Goal: Task Accomplishment & Management: Manage account settings

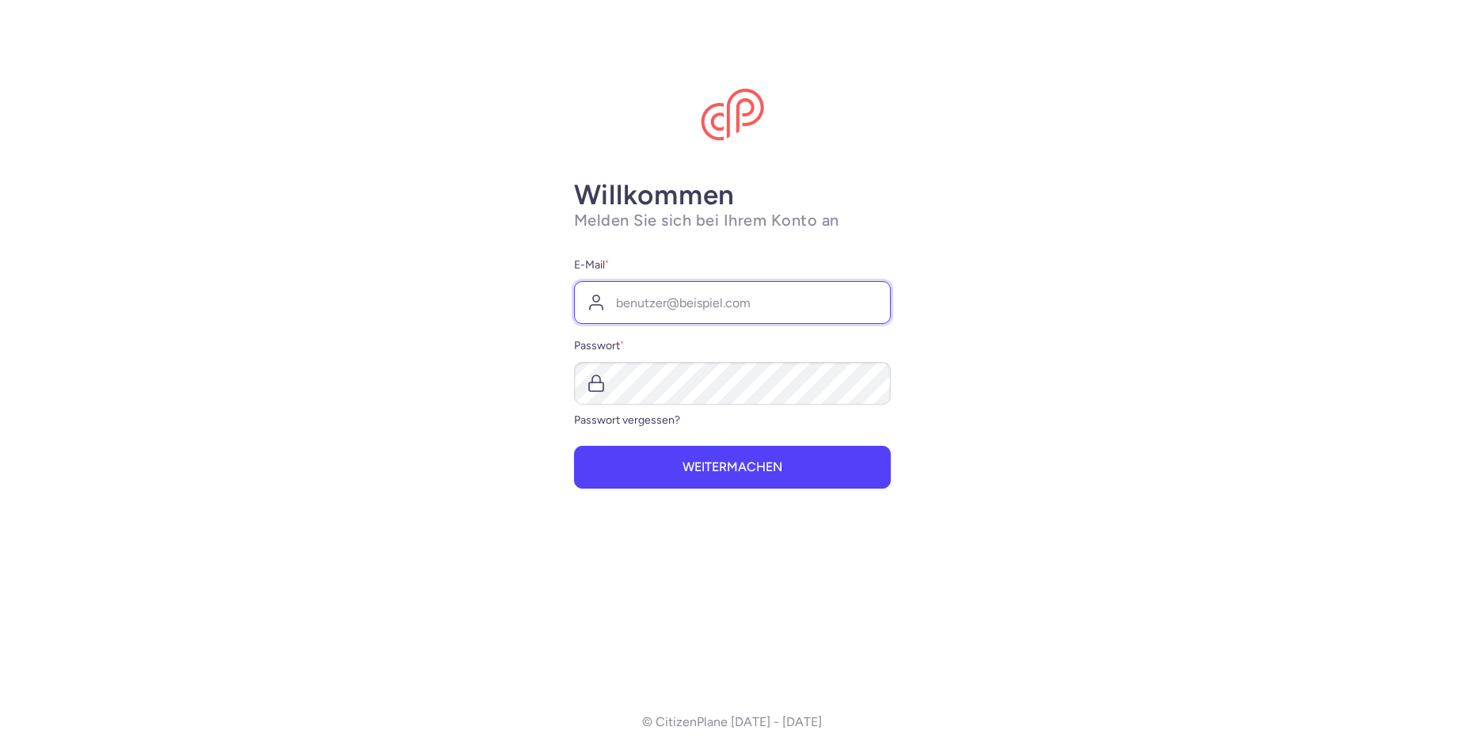
click at [655, 309] on input "E-Mail *" at bounding box center [732, 302] width 317 height 43
type input "[EMAIL_ADDRESS][DOMAIN_NAME]"
click at [642, 308] on input "[EMAIL_ADDRESS][DOMAIN_NAME]" at bounding box center [732, 302] width 317 height 43
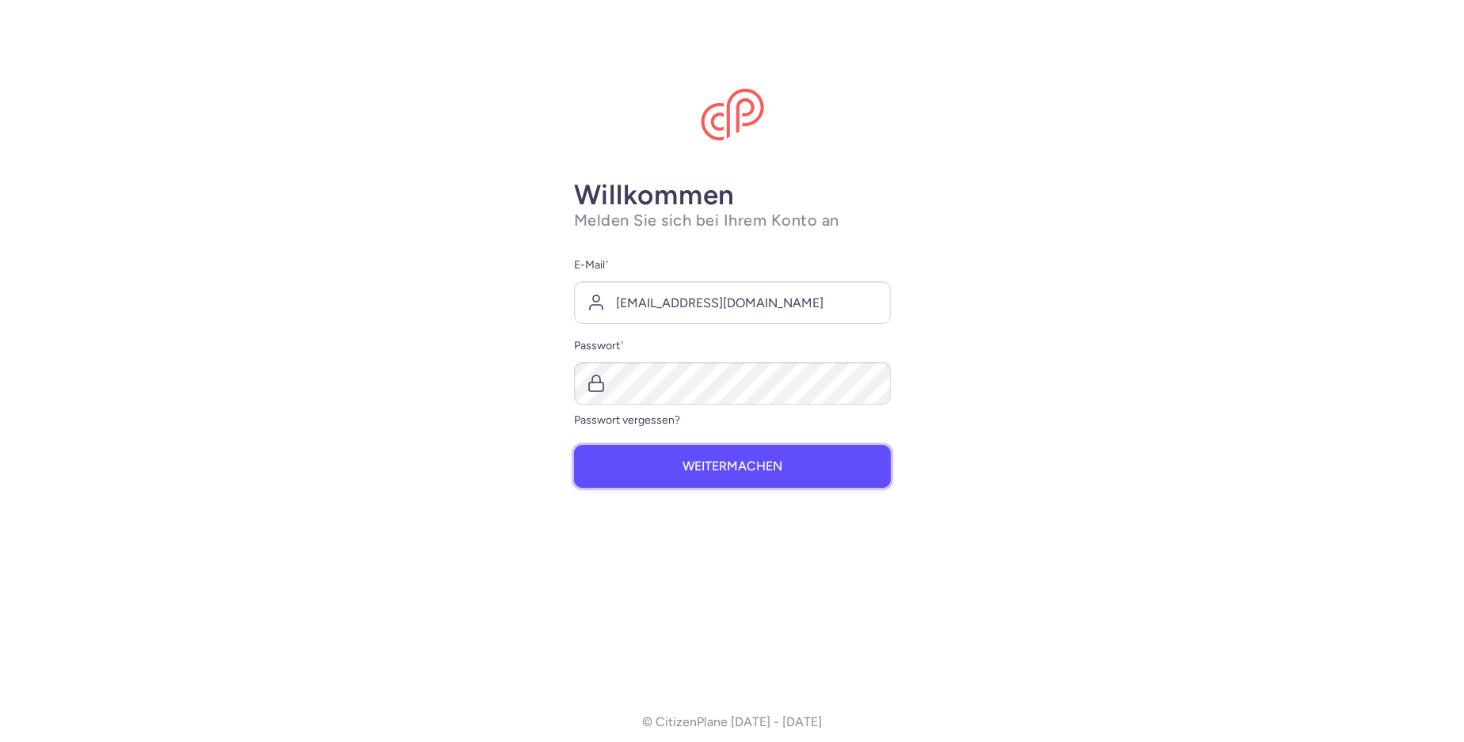
click at [753, 464] on font "Weitermachen" at bounding box center [733, 466] width 100 height 15
click at [754, 430] on form "E-Mail * [EMAIL_ADDRESS][DOMAIN_NAME] Passwort * Passwort vergessen? Weitermach…" at bounding box center [732, 372] width 317 height 233
click at [911, 160] on main "Willkommen Melden Sie sich bei Ihrem Konto an E-Mail * [EMAIL_ADDRESS][DOMAIN_N…" at bounding box center [732, 371] width 1464 height 742
click at [791, 478] on button "Weitermachen" at bounding box center [732, 466] width 317 height 43
click at [687, 339] on label "Passwort *" at bounding box center [732, 346] width 317 height 19
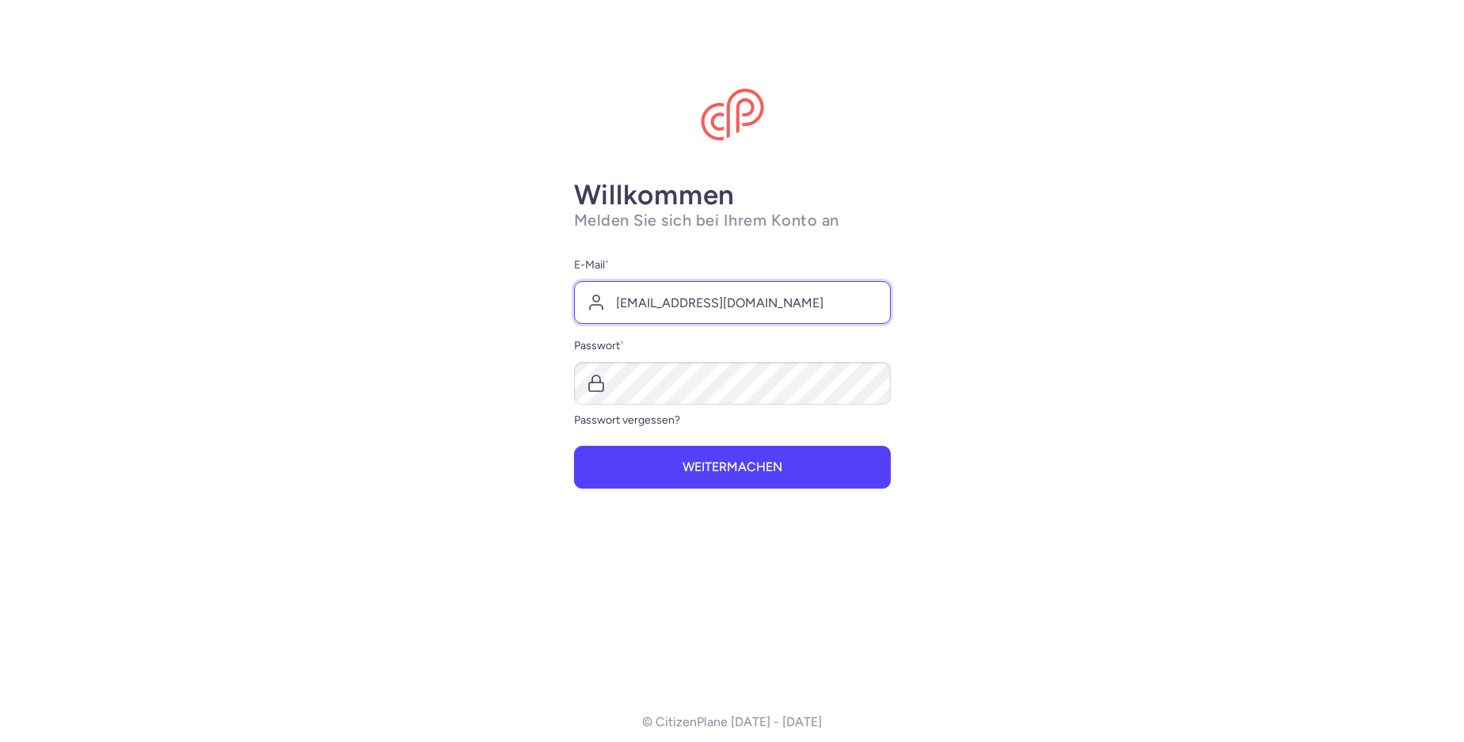
click at [679, 306] on input "[EMAIL_ADDRESS][DOMAIN_NAME]" at bounding box center [732, 302] width 317 height 43
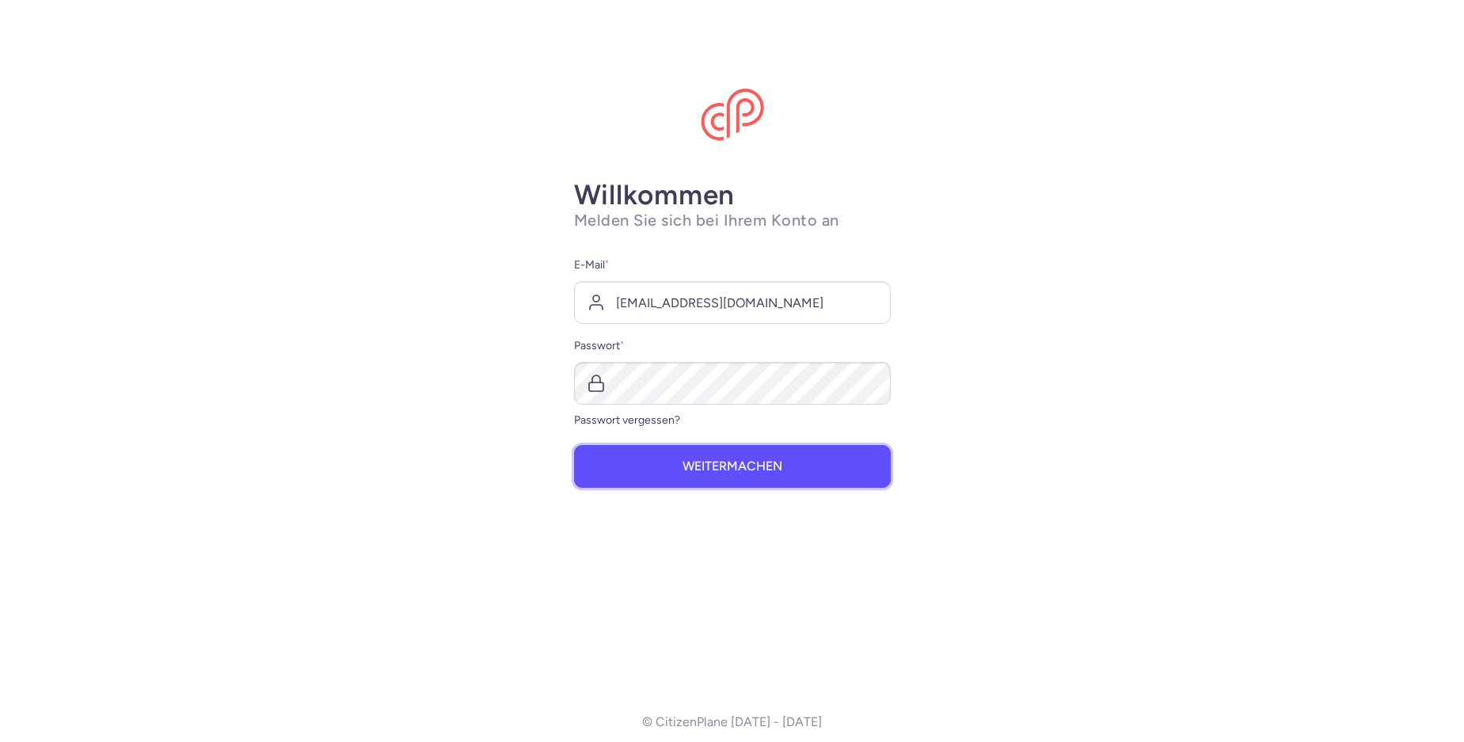
drag, startPoint x: 780, startPoint y: 474, endPoint x: 798, endPoint y: 469, distance: 18.3
click at [782, 474] on button "Weitermachen" at bounding box center [732, 466] width 317 height 43
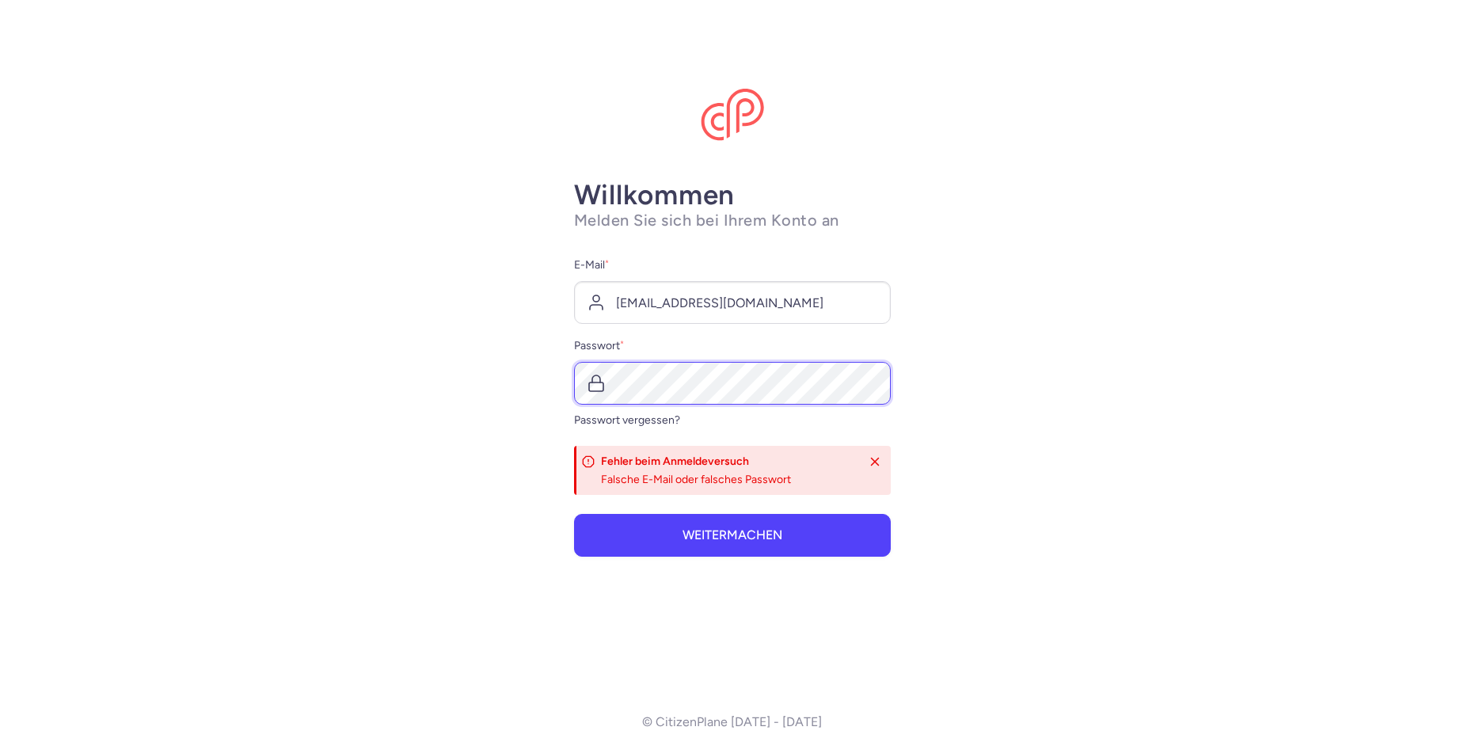
click at [540, 368] on main "Willkommen Melden Sie sich bei Ihrem Konto an E-Mail * [EMAIL_ADDRESS][DOMAIN_N…" at bounding box center [732, 371] width 1464 height 742
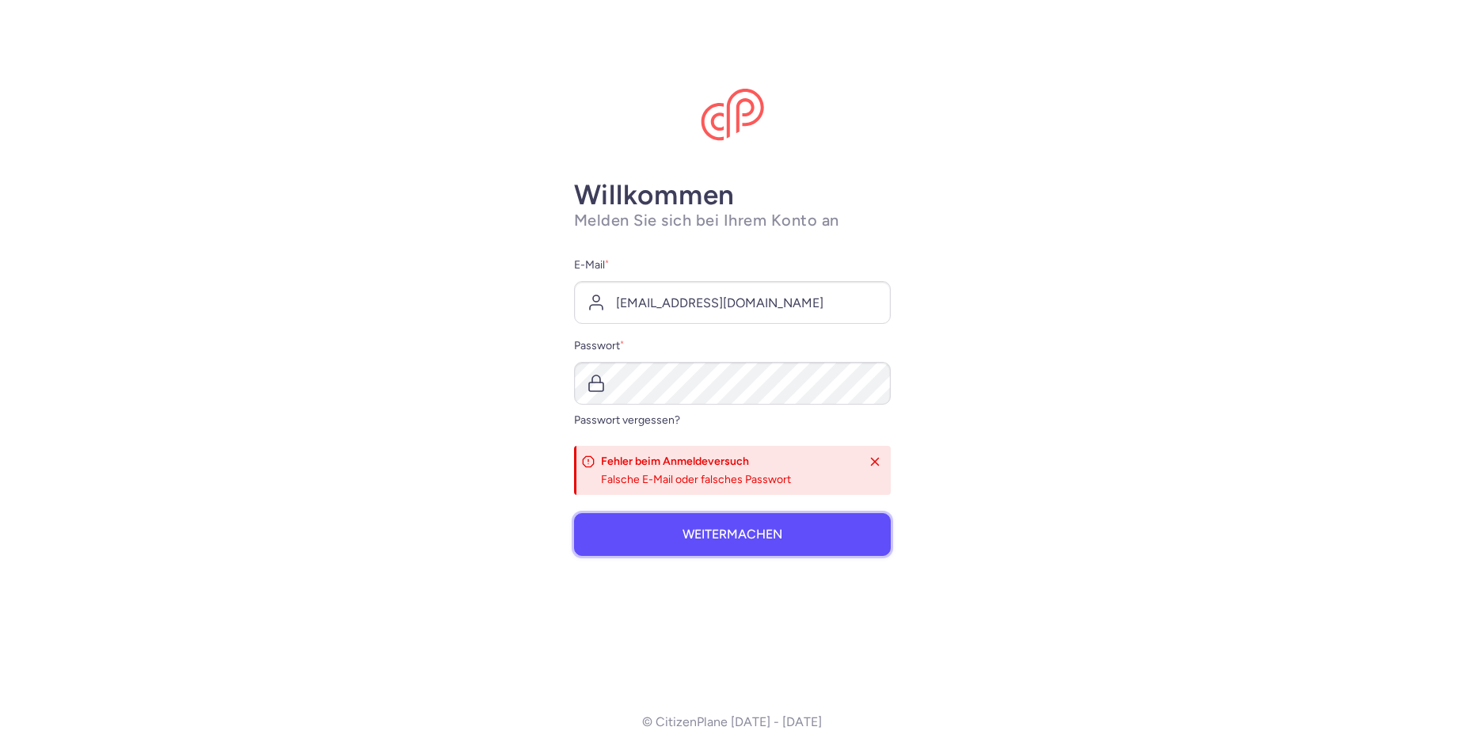
drag, startPoint x: 760, startPoint y: 523, endPoint x: 768, endPoint y: 535, distance: 14.9
click at [768, 535] on button "Weitermachen" at bounding box center [732, 534] width 317 height 43
click at [634, 425] on font "Passwort vergessen?" at bounding box center [627, 419] width 106 height 13
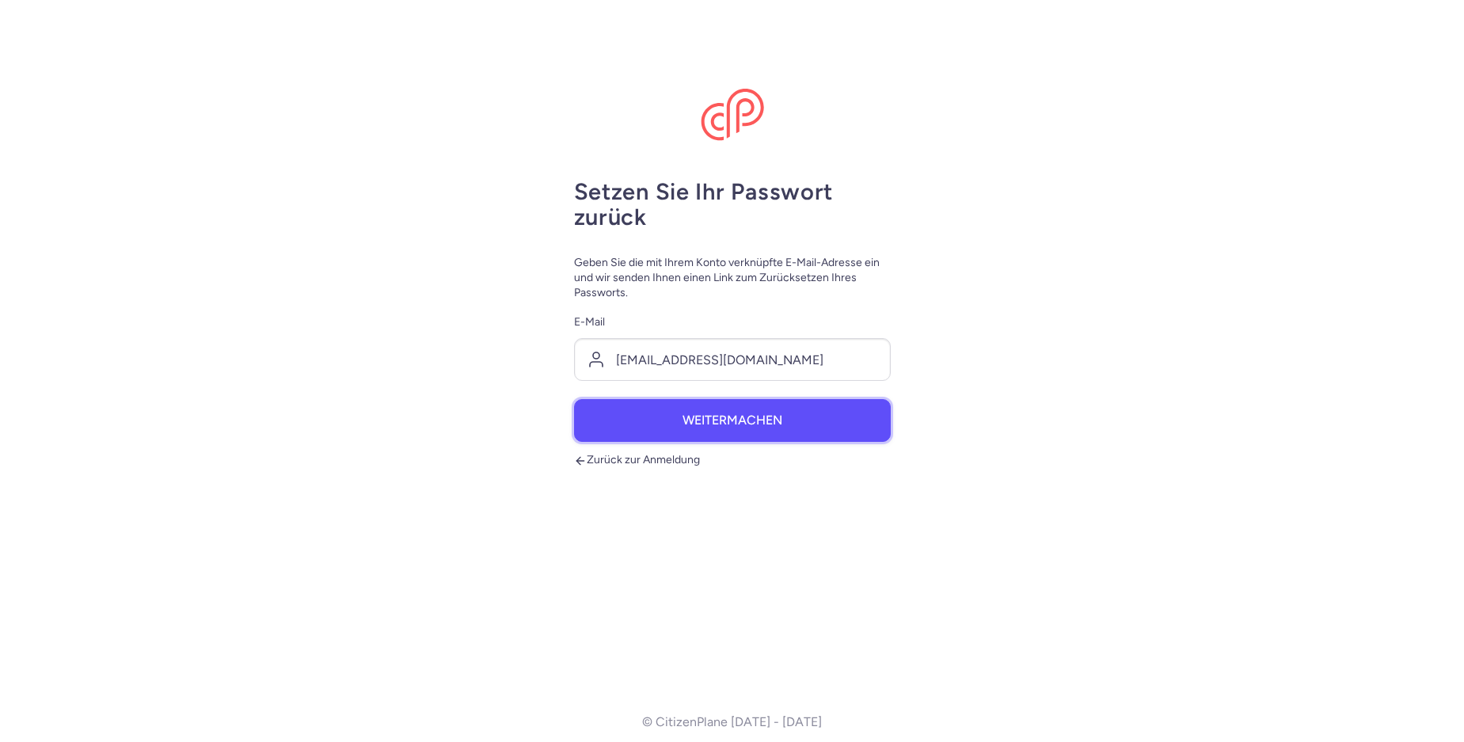
drag, startPoint x: 735, startPoint y: 421, endPoint x: 764, endPoint y: 432, distance: 31.6
click at [737, 423] on font "Weitermachen" at bounding box center [733, 420] width 100 height 15
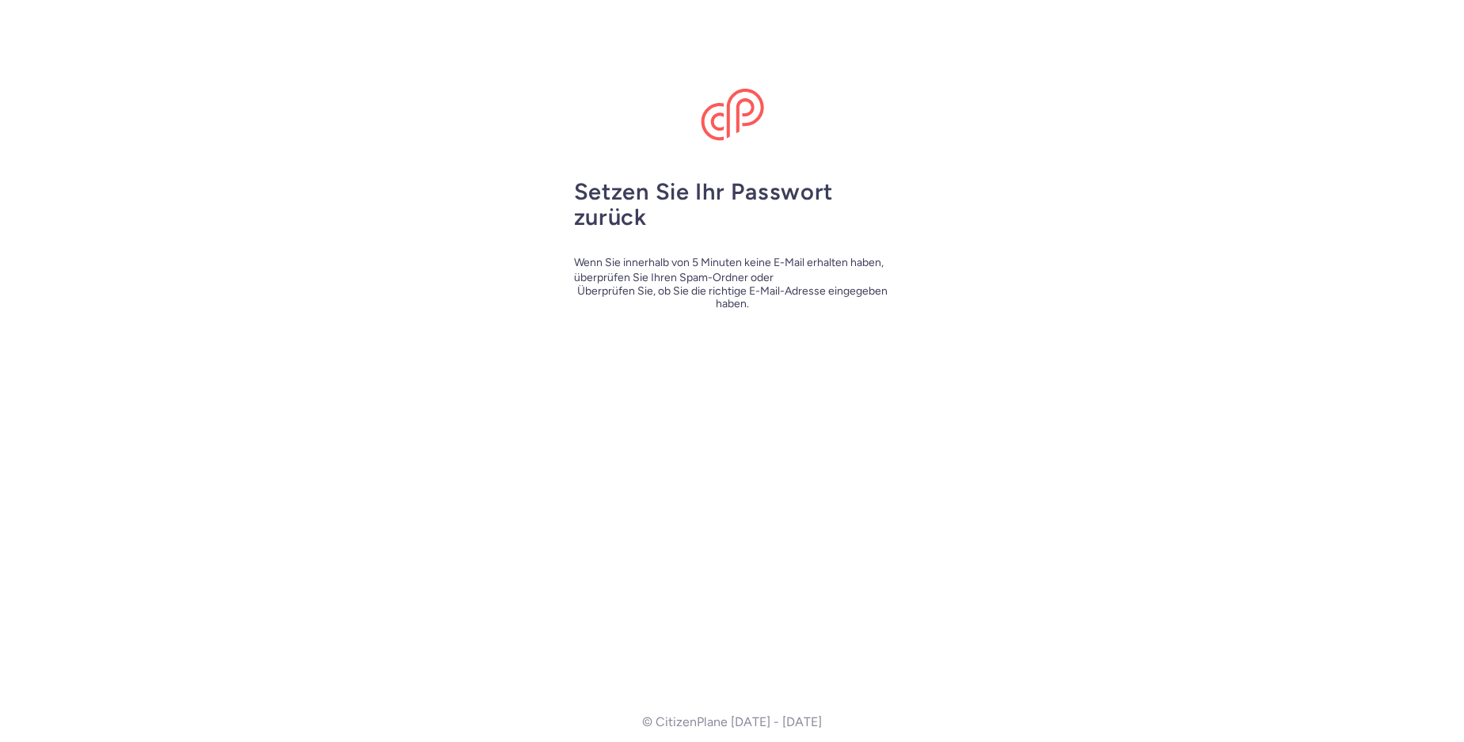
click at [1022, 245] on main "Setzen Sie Ihr Passwort zurück Wenn Sie innerhalb von 5 Minuten keine E-Mail er…" at bounding box center [732, 371] width 1464 height 742
click at [813, 326] on div "Setzen Sie Ihr Passwort zurück Wenn Sie innerhalb von 5 Minuten keine E-Mail er…" at bounding box center [732, 428] width 317 height 498
